Goal: Check status: Check status

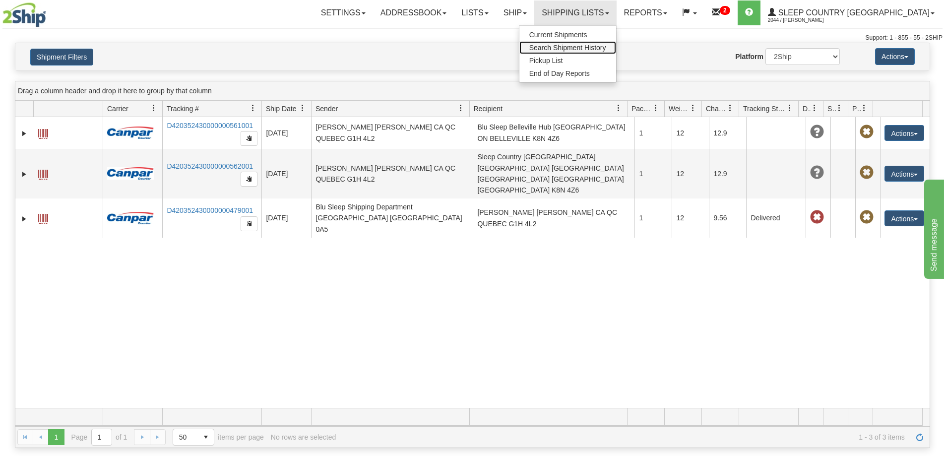
click at [606, 51] on span "Search Shipment History" at bounding box center [567, 48] width 77 height 8
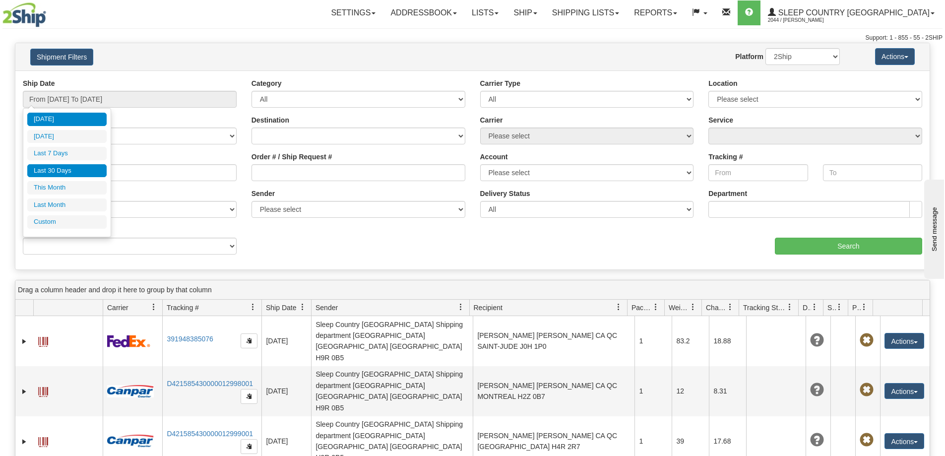
click at [60, 175] on li "Last 30 Days" at bounding box center [66, 170] width 79 height 13
type input "From [DATE] To [DATE]"
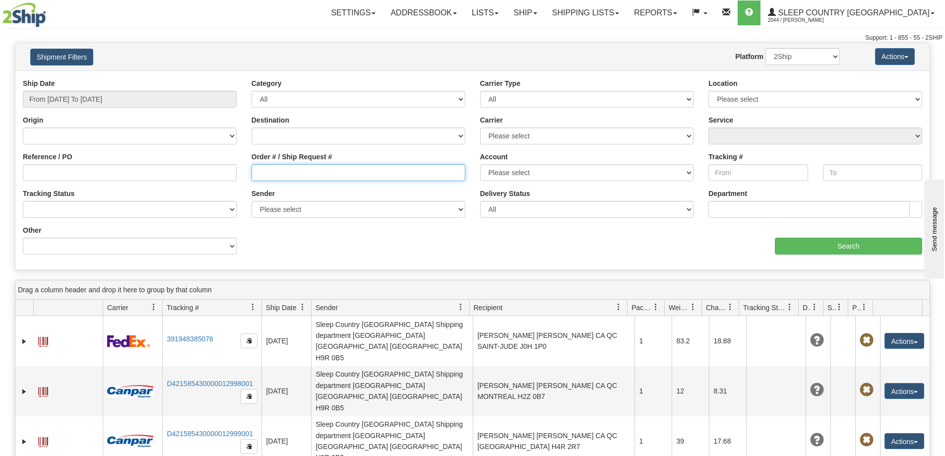
drag, startPoint x: 265, startPoint y: 174, endPoint x: 341, endPoint y: 193, distance: 78.2
click at [266, 174] on input "Order # / Ship Request #" at bounding box center [359, 172] width 214 height 17
paste input "9002H965689"
type input "9002H965689"
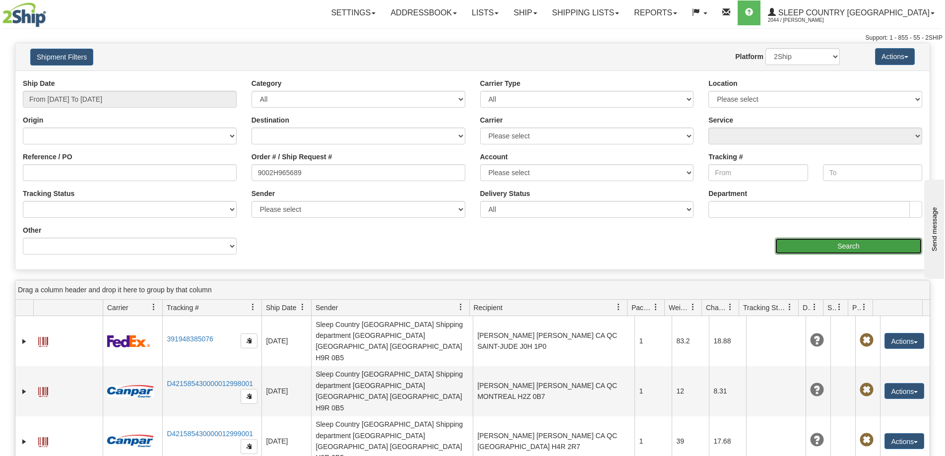
click at [817, 242] on input "Search" at bounding box center [848, 246] width 147 height 17
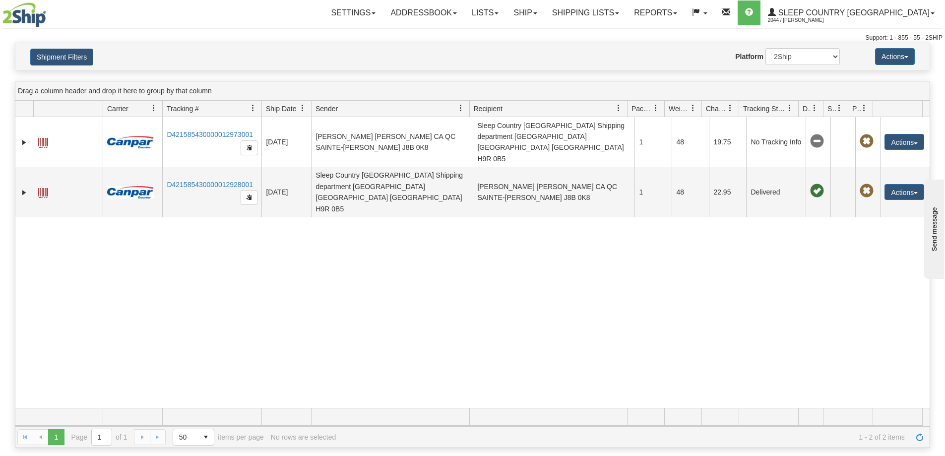
click at [340, 374] on div "31426582 2044 D421585430000012973001 [DATE] [DATE] 11:00:54 AM [PERSON_NAME] [P…" at bounding box center [472, 262] width 914 height 291
drag, startPoint x: 444, startPoint y: 364, endPoint x: 205, endPoint y: 102, distance: 355.0
click at [440, 361] on div "31426582 2044 D421585430000012973001 [DATE] [DATE] 11:00:54 AM [PERSON_NAME] [P…" at bounding box center [472, 262] width 914 height 291
click at [627, 19] on link "Shipping lists" at bounding box center [586, 12] width 82 height 25
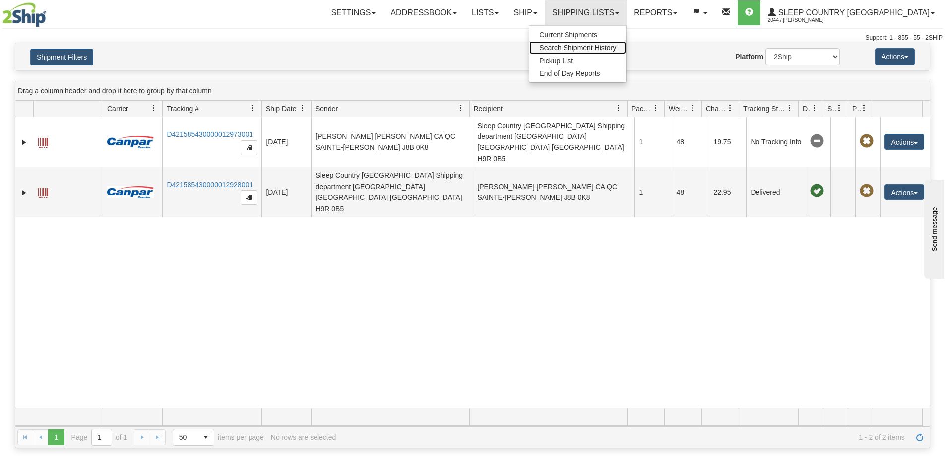
click at [616, 51] on span "Search Shipment History" at bounding box center [577, 48] width 77 height 8
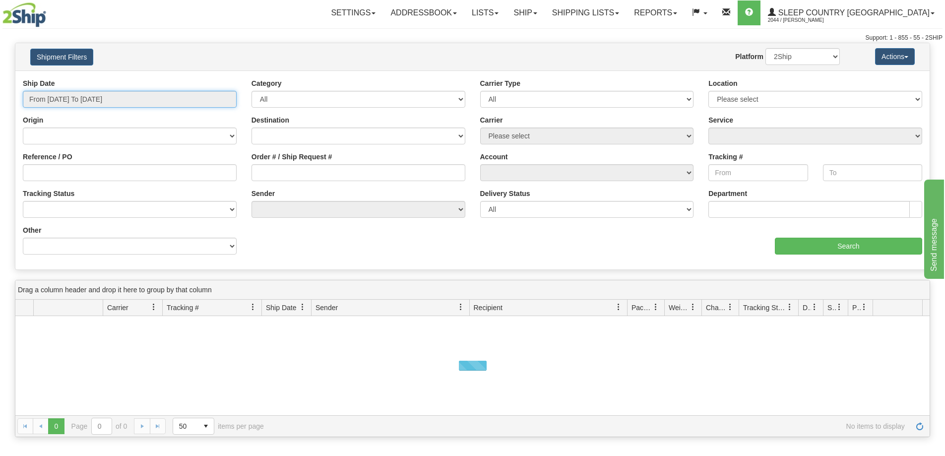
click at [58, 99] on input "From [DATE] To [DATE]" at bounding box center [130, 99] width 214 height 17
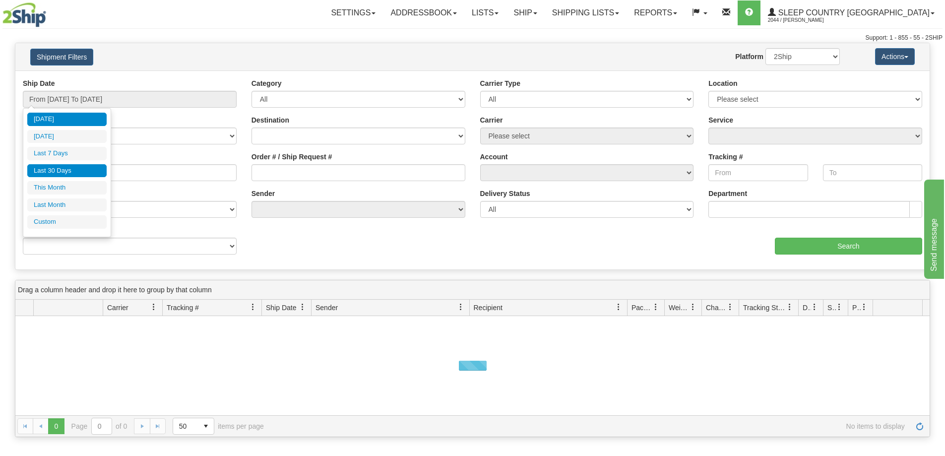
click at [53, 172] on li "Last 30 Days" at bounding box center [66, 170] width 79 height 13
type input "From [DATE] To [DATE]"
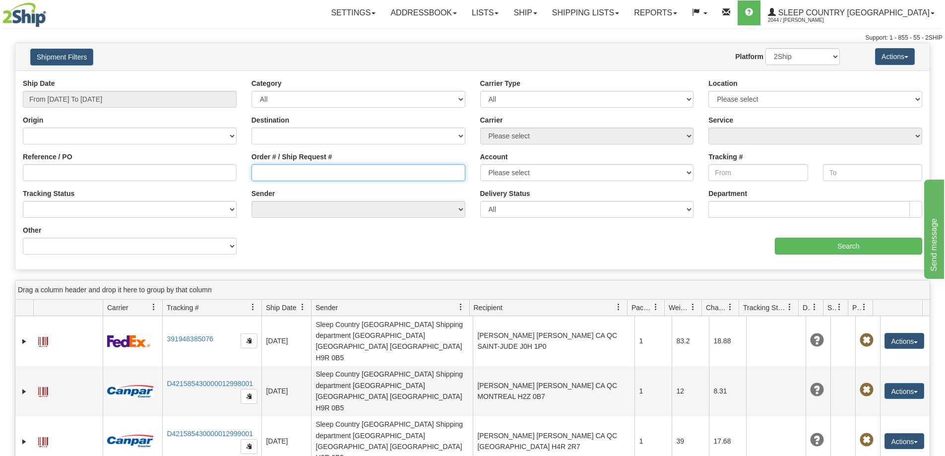
click at [269, 175] on input "Order # / Ship Request #" at bounding box center [359, 172] width 214 height 17
paste input "9002H977911"
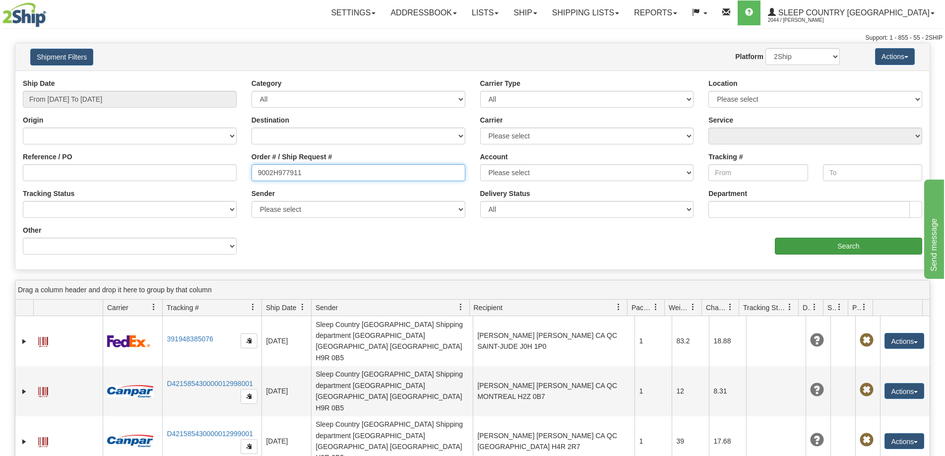
type input "9002H977911"
click at [868, 247] on input "Search" at bounding box center [848, 246] width 147 height 17
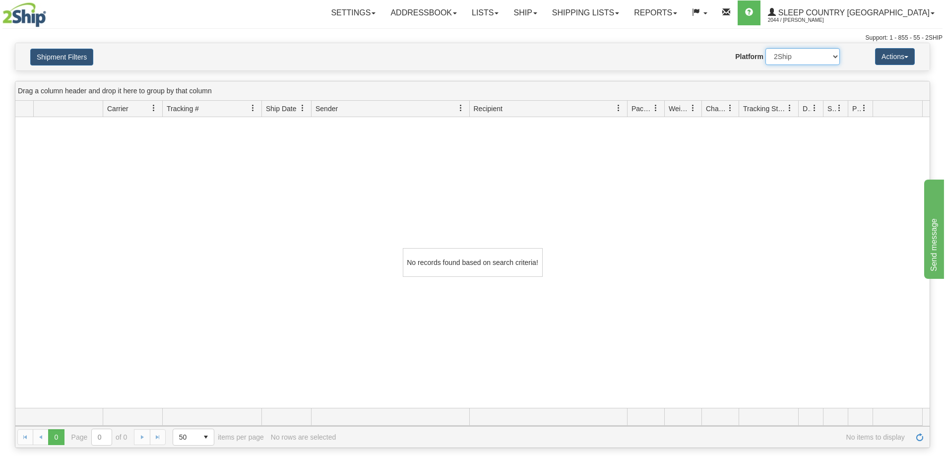
click at [796, 54] on select "2Ship Imported" at bounding box center [802, 56] width 74 height 17
select select "1"
click at [765, 48] on select "2Ship Imported" at bounding box center [802, 56] width 74 height 17
click at [275, 355] on div "No records found based on search criteria!" at bounding box center [472, 262] width 914 height 291
